Goal: Information Seeking & Learning: Learn about a topic

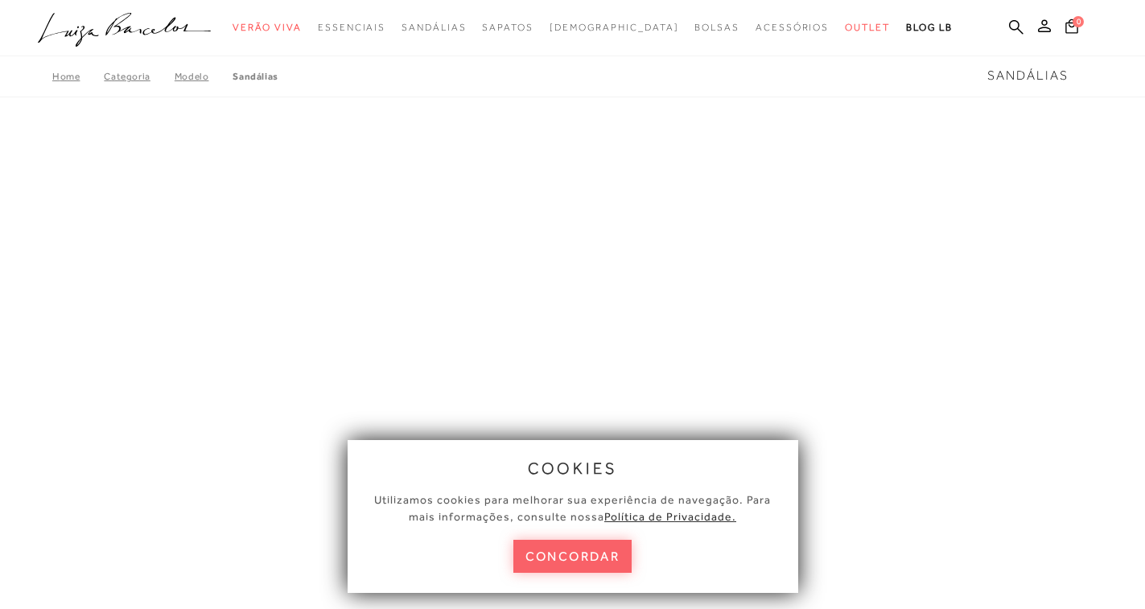
click at [566, 549] on button "concordar" at bounding box center [572, 556] width 119 height 33
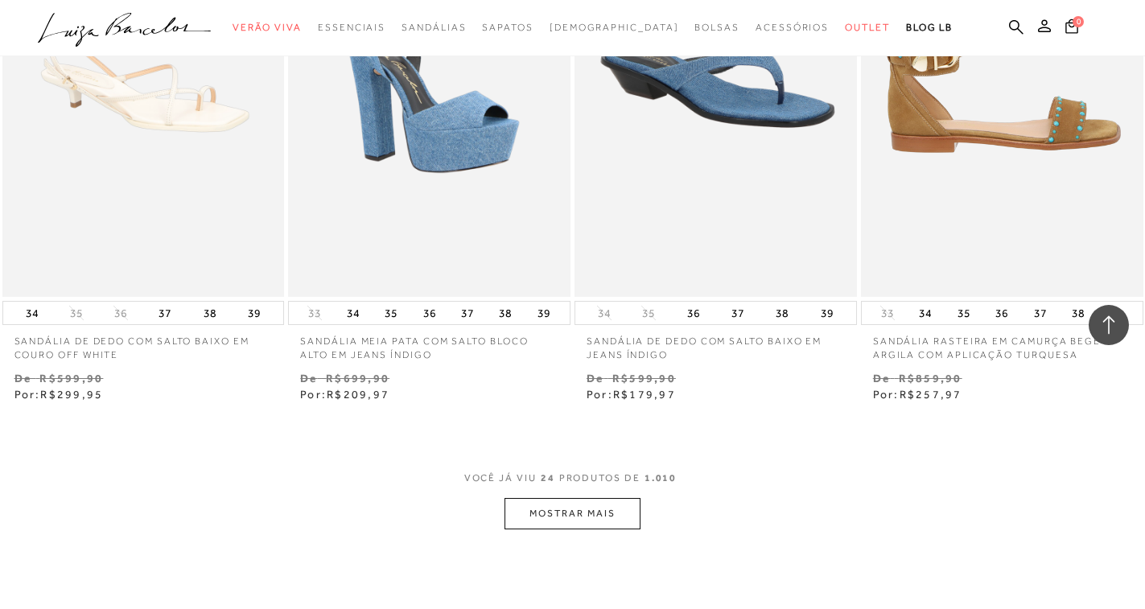
scroll to position [3380, 0]
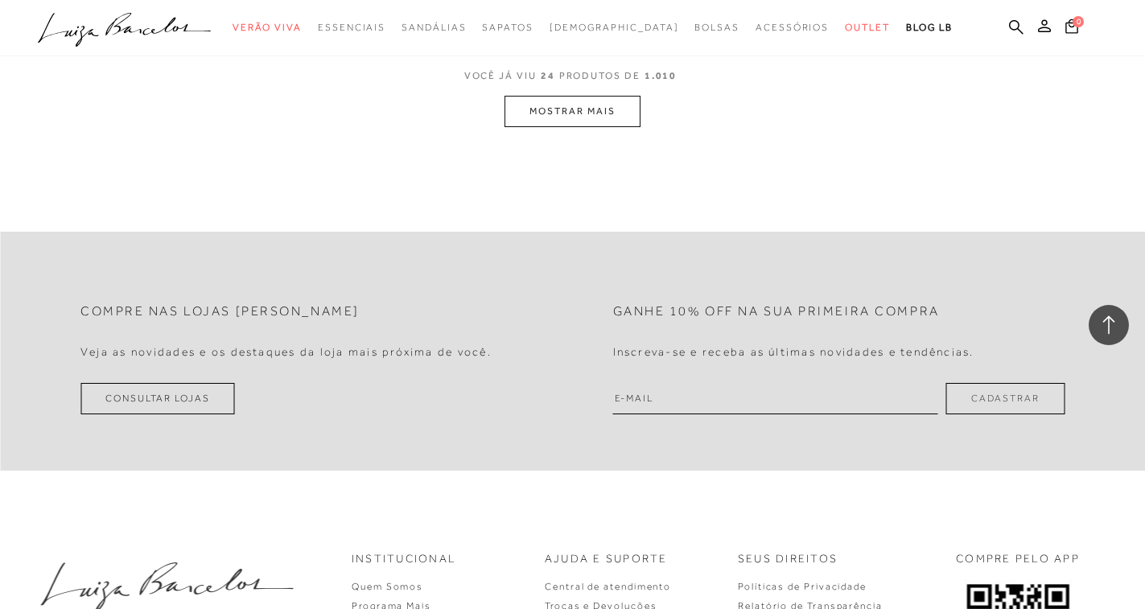
click at [569, 97] on button "MOSTRAR MAIS" at bounding box center [572, 111] width 135 height 31
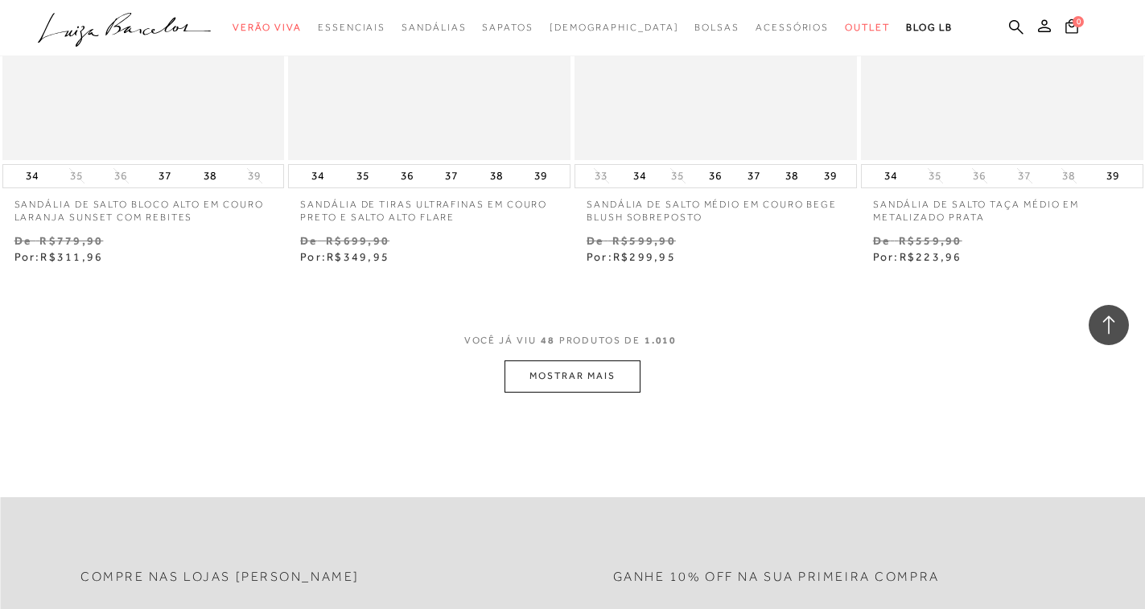
scroll to position [6411, 0]
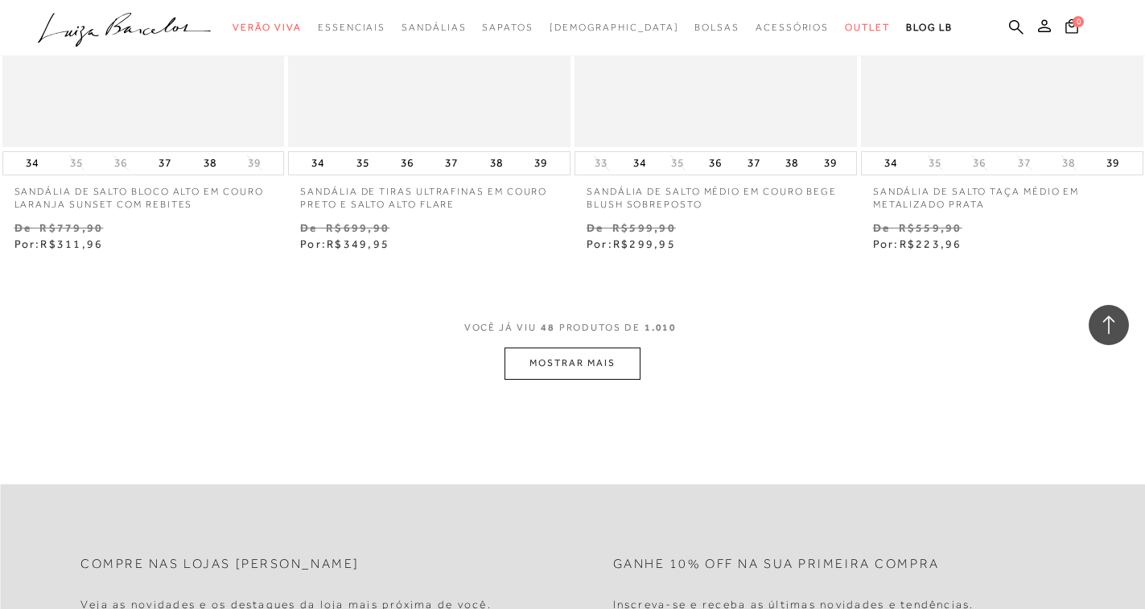
click at [556, 348] on button "MOSTRAR MAIS" at bounding box center [572, 363] width 135 height 31
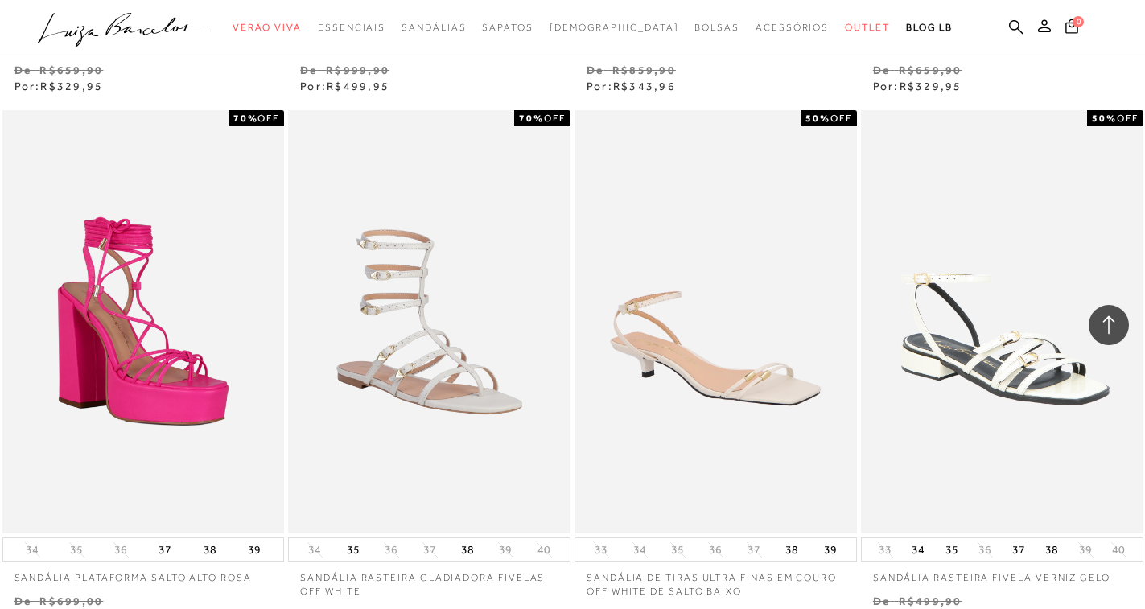
scroll to position [9711, 0]
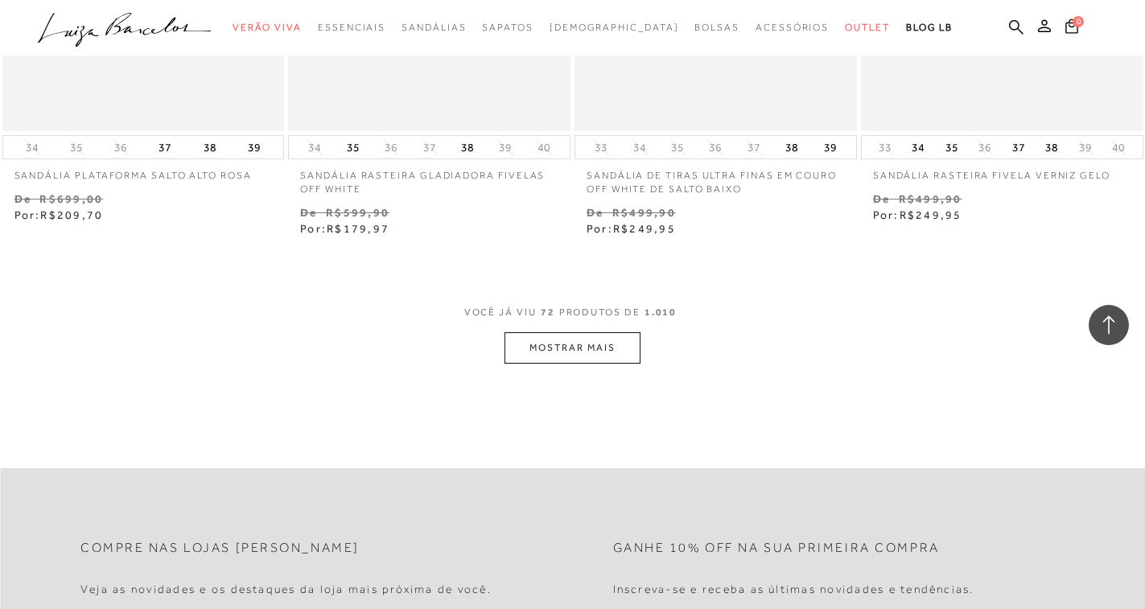
click at [603, 332] on button "MOSTRAR MAIS" at bounding box center [572, 347] width 135 height 31
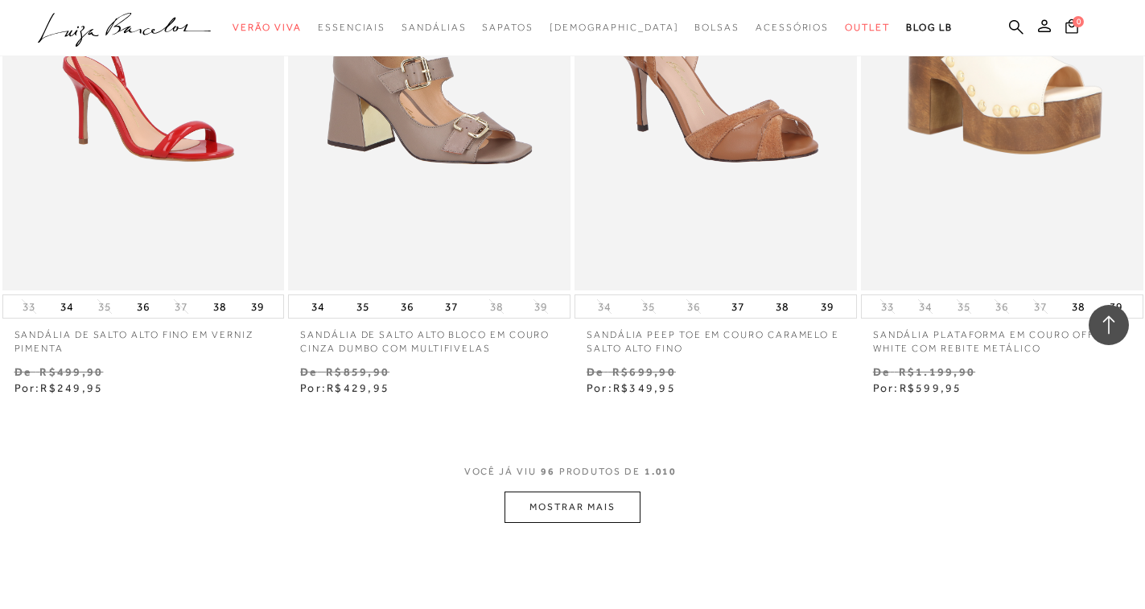
scroll to position [12930, 0]
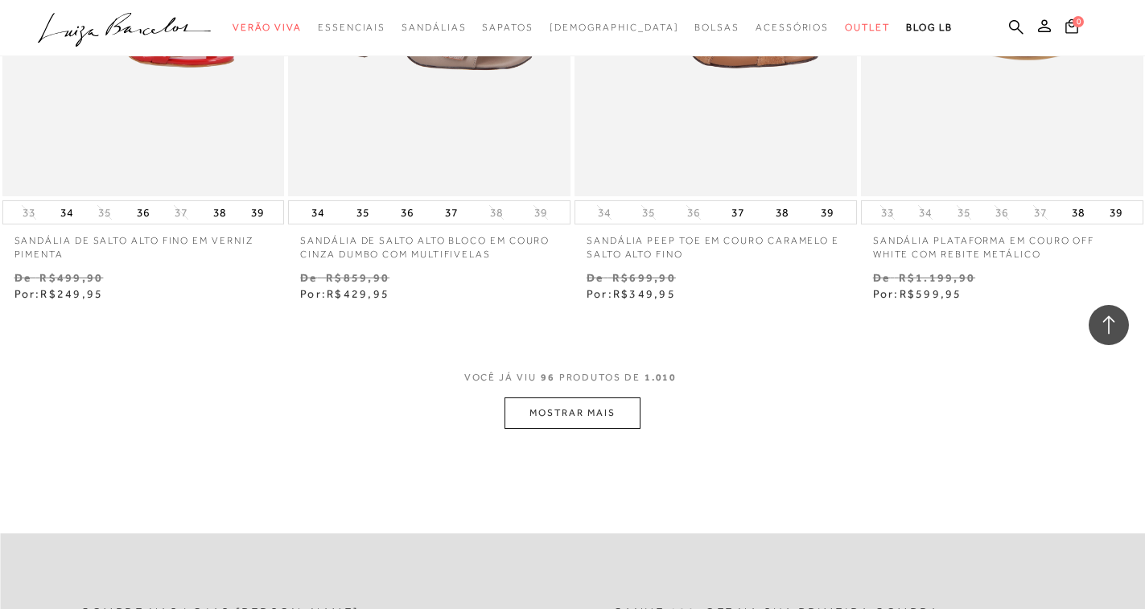
click at [567, 398] on button "MOSTRAR MAIS" at bounding box center [572, 413] width 135 height 31
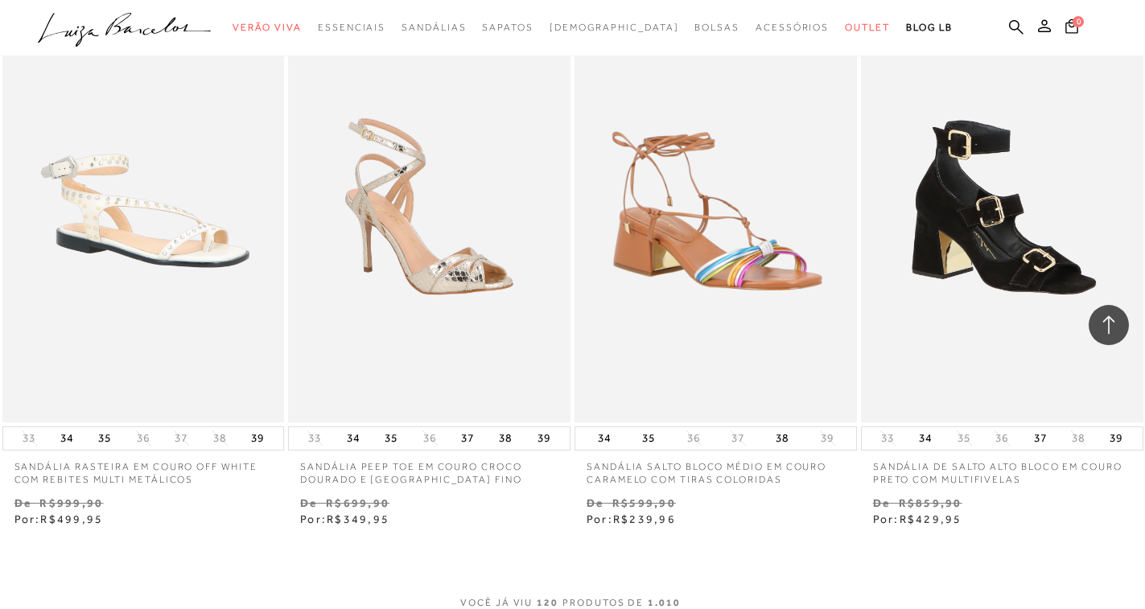
scroll to position [16310, 0]
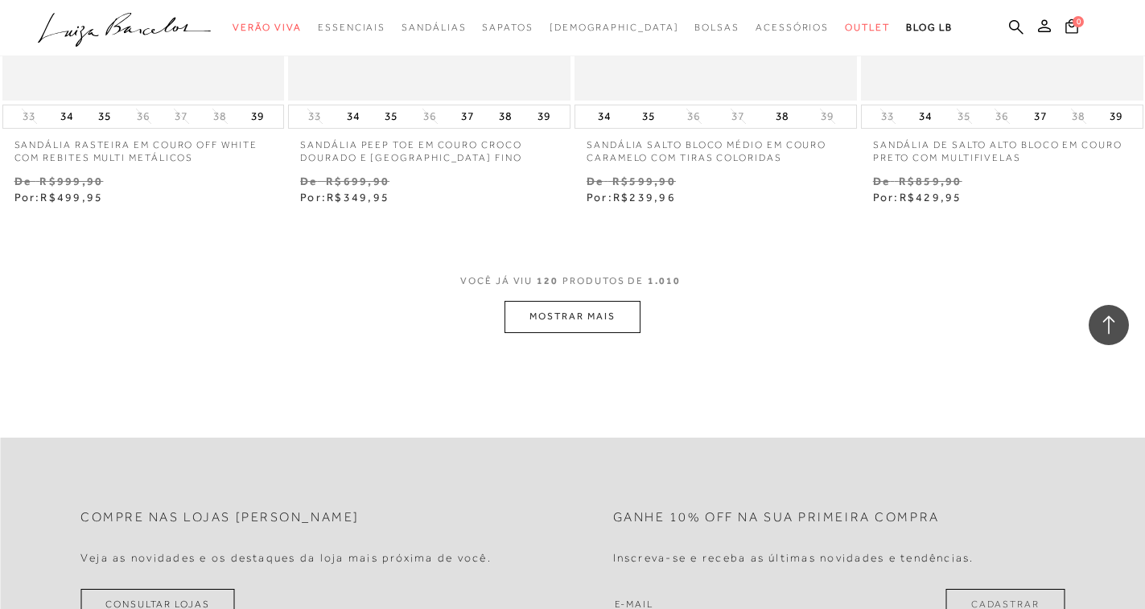
click at [574, 301] on button "MOSTRAR MAIS" at bounding box center [572, 316] width 135 height 31
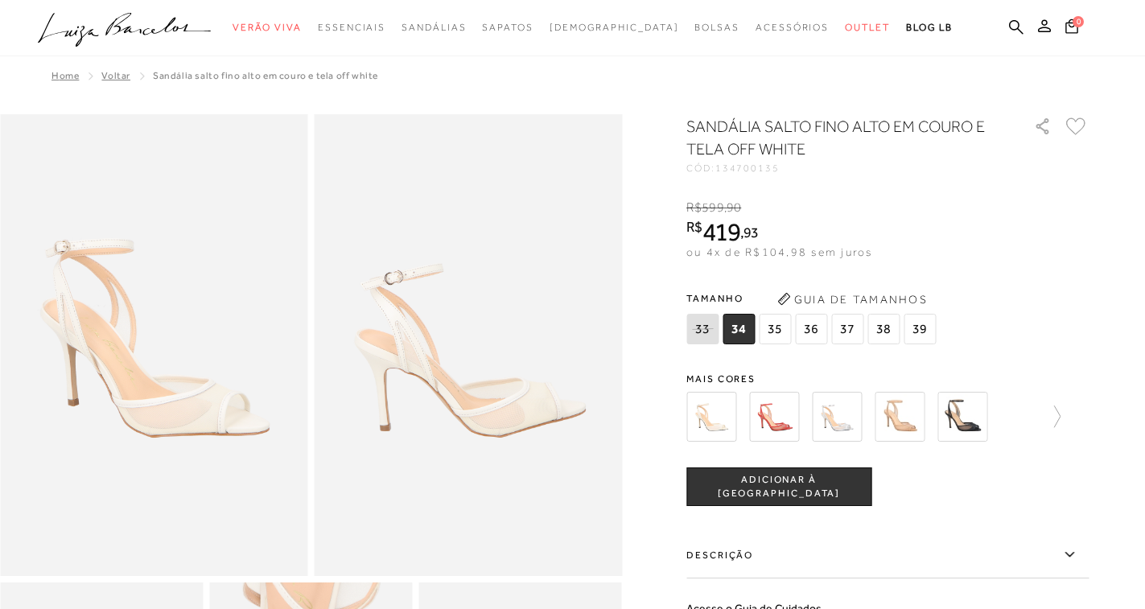
click at [885, 406] on img at bounding box center [900, 417] width 50 height 50
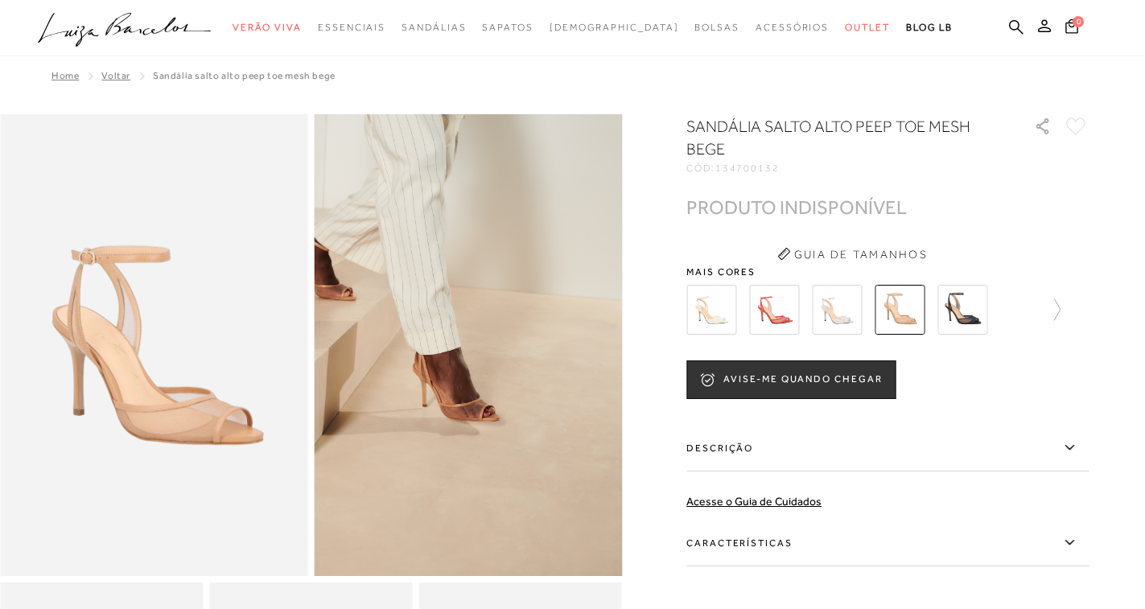
click at [704, 319] on img at bounding box center [711, 310] width 50 height 50
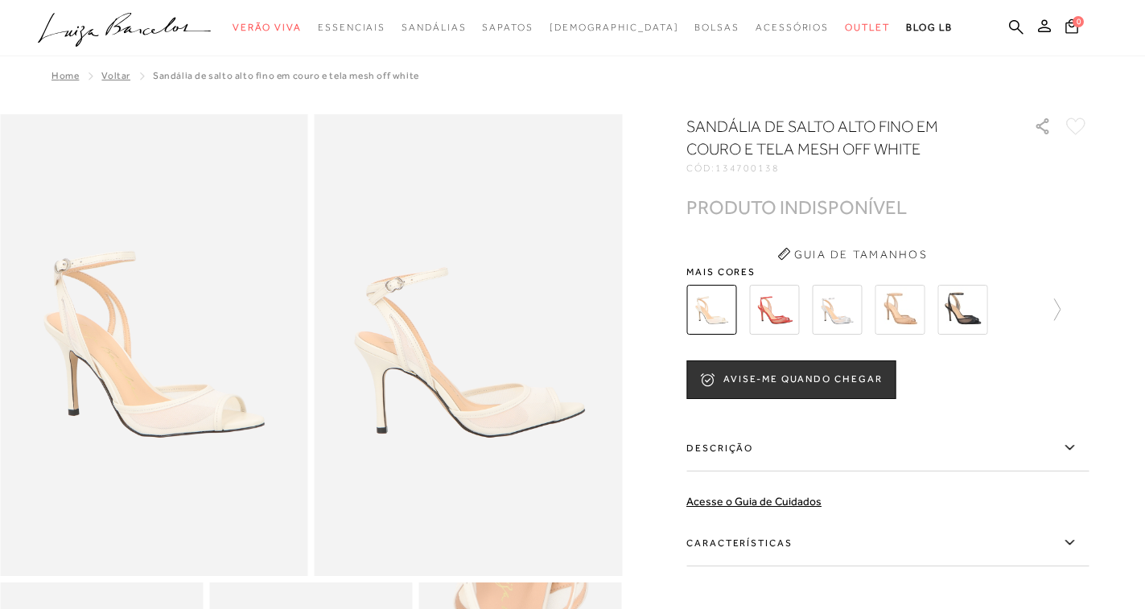
click at [842, 321] on img at bounding box center [837, 310] width 50 height 50
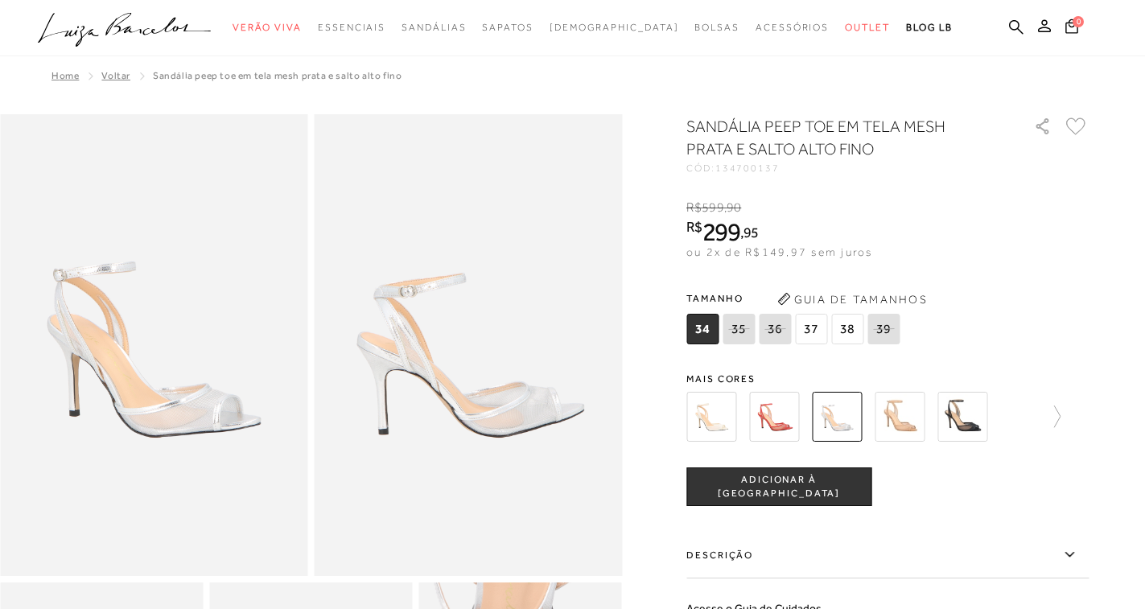
click at [718, 406] on img at bounding box center [711, 417] width 50 height 50
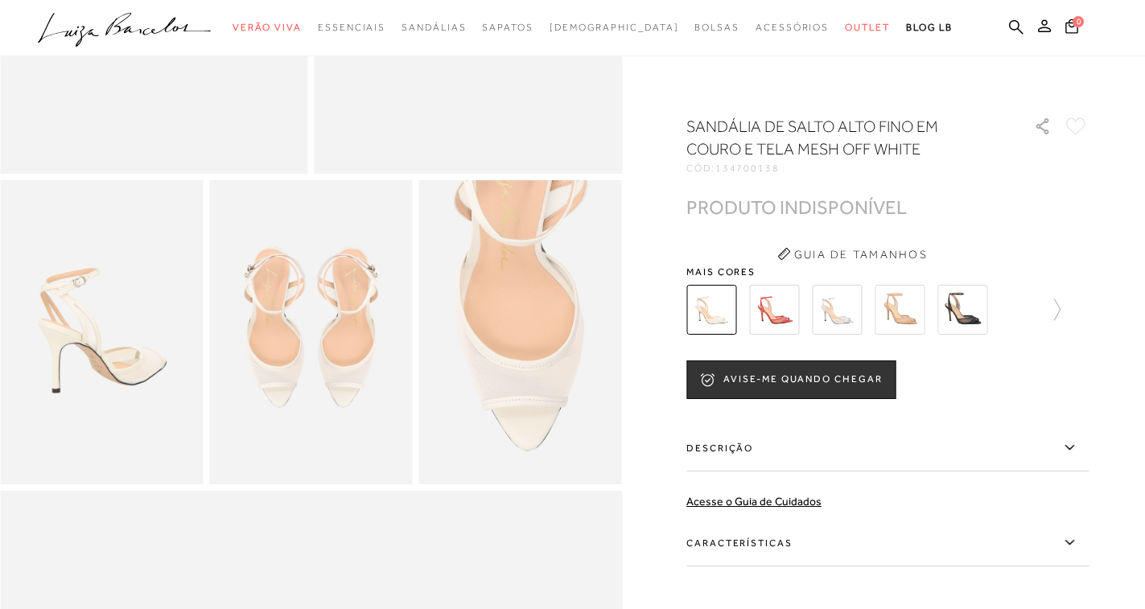
scroll to position [805, 0]
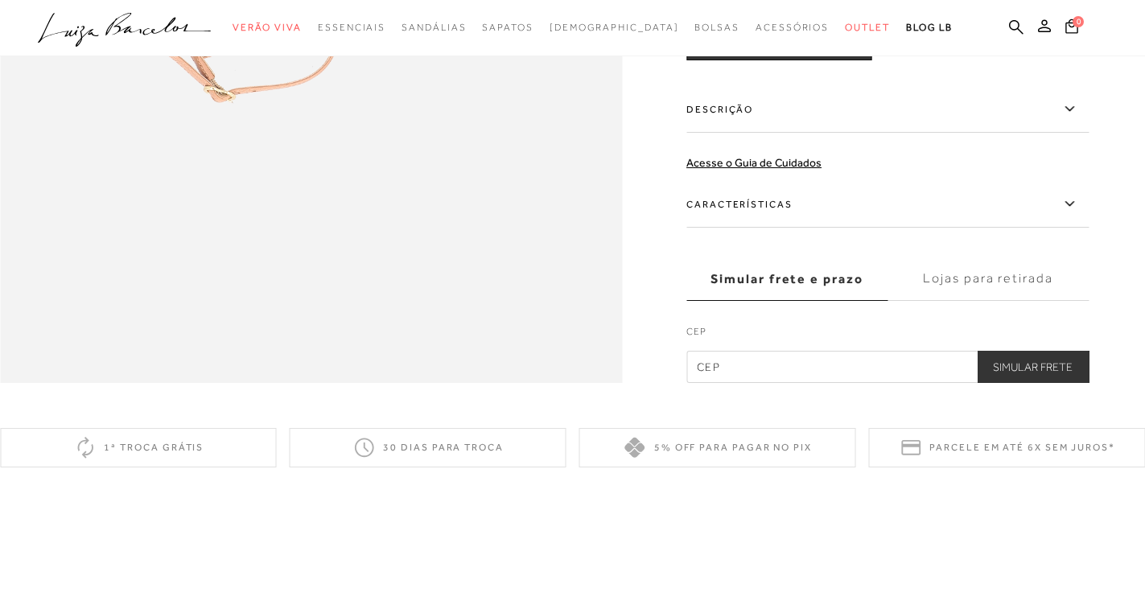
scroll to position [1288, 0]
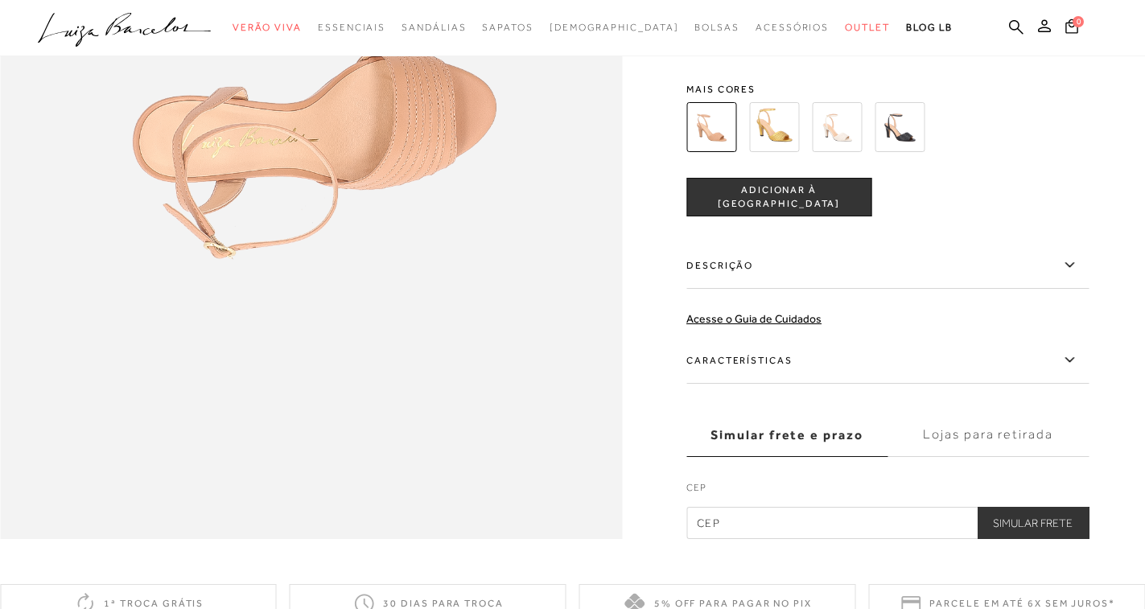
click at [1082, 253] on label "Descrição" at bounding box center [887, 265] width 402 height 47
click at [0, 0] on input "Descrição" at bounding box center [0, 0] width 0 height 0
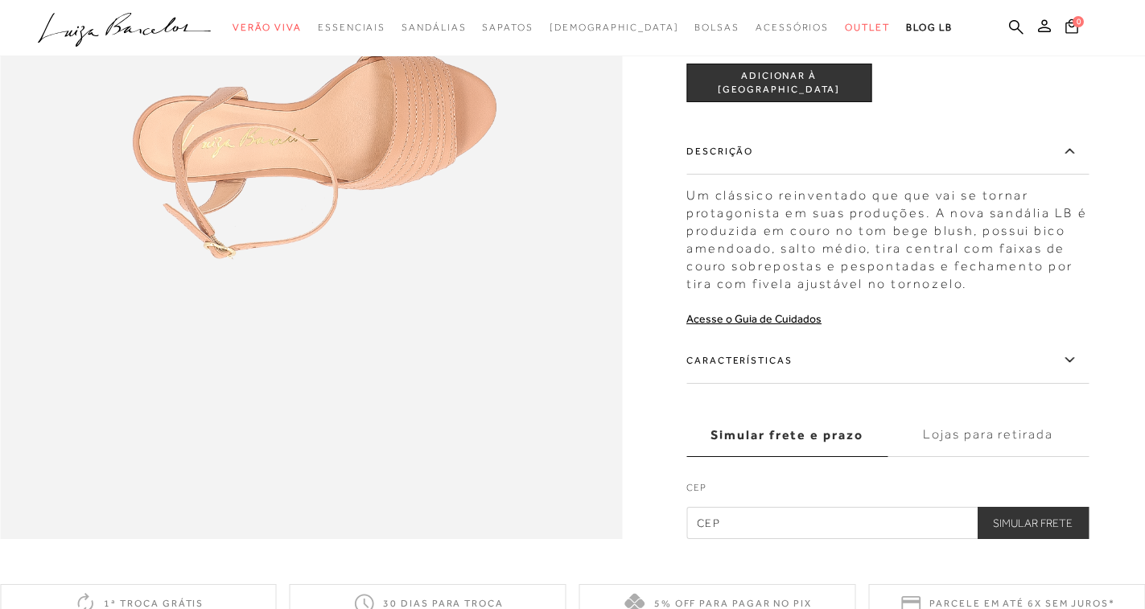
click at [1041, 338] on label "Características" at bounding box center [887, 360] width 402 height 47
click at [0, 0] on input "Características" at bounding box center [0, 0] width 0 height 0
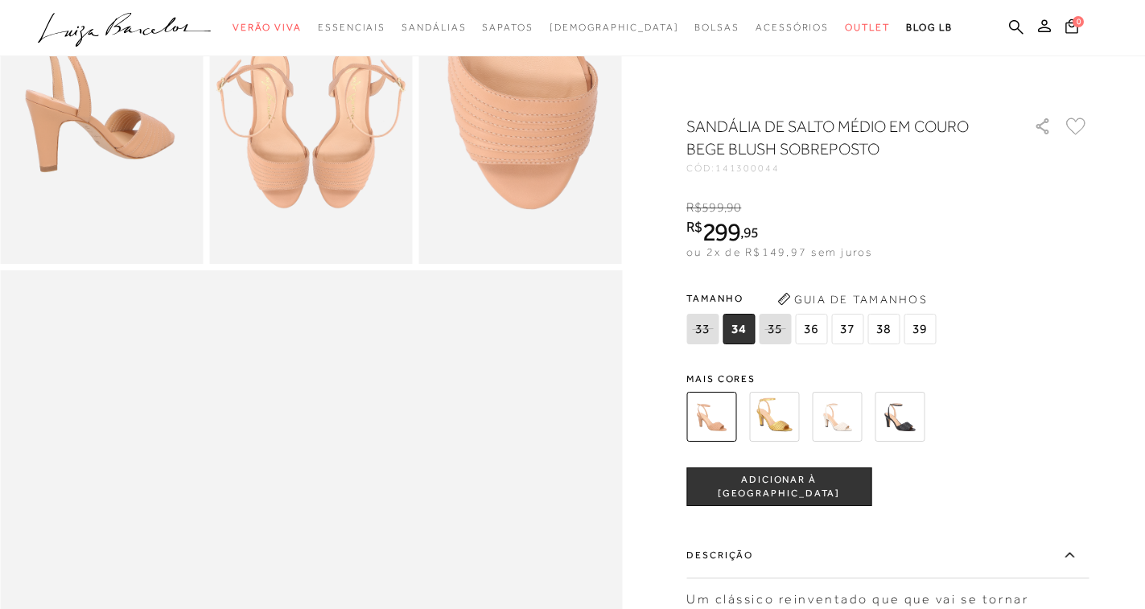
scroll to position [483, 0]
